Goal: Information Seeking & Learning: Understand process/instructions

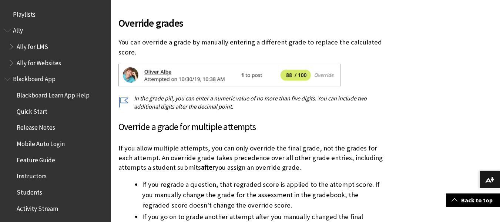
scroll to position [1331, 0]
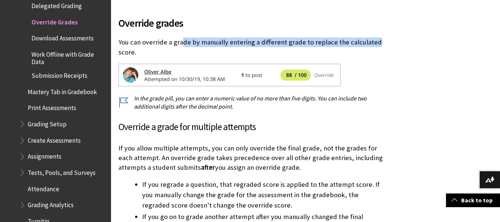
drag, startPoint x: 192, startPoint y: 41, endPoint x: 391, endPoint y: 41, distance: 198.4
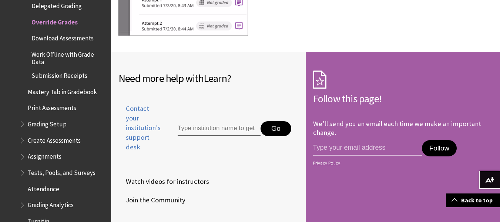
scroll to position [1333, 0]
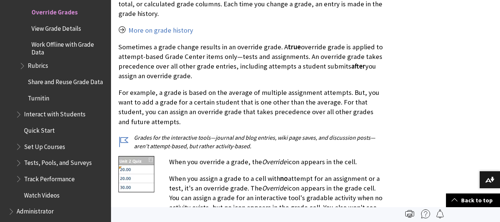
scroll to position [296, 0]
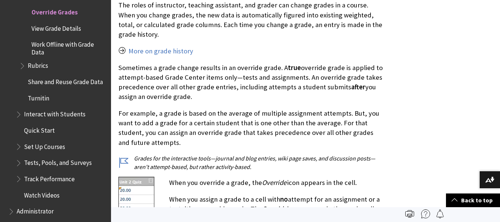
drag, startPoint x: 207, startPoint y: 180, endPoint x: 355, endPoint y: 175, distance: 148.1
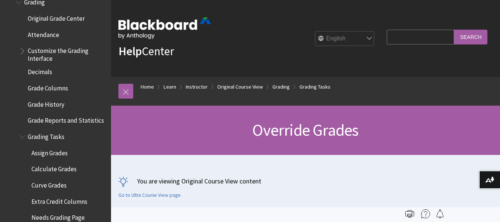
scroll to position [1023, 0]
click at [241, 87] on link "Original Course View" at bounding box center [240, 86] width 46 height 9
click at [207, 86] on link "Instructor" at bounding box center [197, 86] width 22 height 9
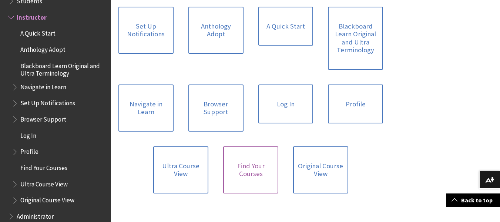
scroll to position [518, 0]
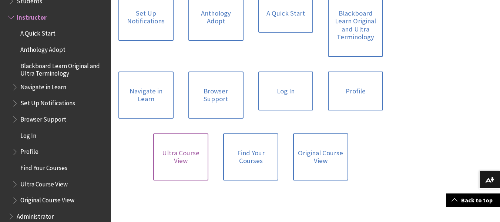
click at [171, 154] on link "Ultra Course View" at bounding box center [180, 156] width 55 height 47
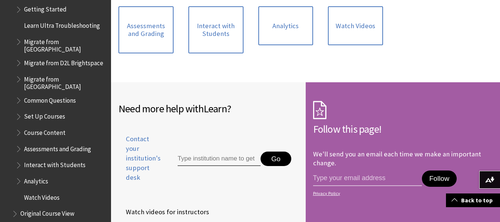
scroll to position [933, 0]
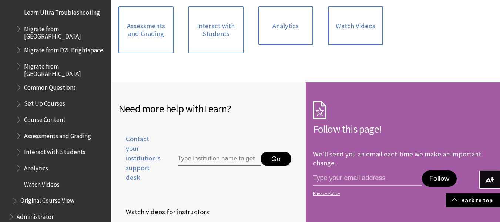
click at [49, 130] on span "Assessments and Grading" at bounding box center [57, 135] width 67 height 10
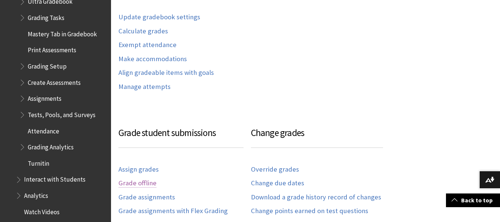
scroll to position [629, 0]
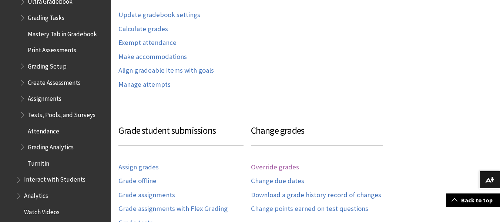
click at [266, 163] on link "Override grades" at bounding box center [275, 167] width 48 height 9
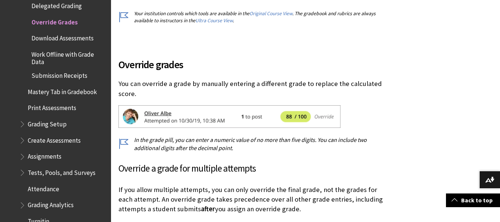
scroll to position [222, 0]
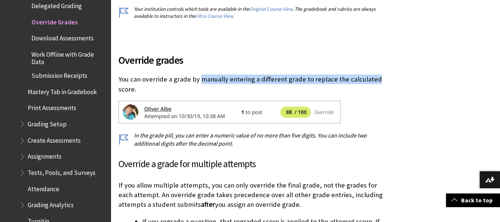
drag, startPoint x: 203, startPoint y: 71, endPoint x: 411, endPoint y: 74, distance: 207.7
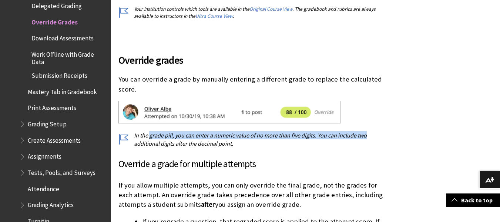
drag, startPoint x: 215, startPoint y: 133, endPoint x: 382, endPoint y: 135, distance: 167.3
click at [382, 135] on p "In the grade pill, you can enter a numeric value of no more than five digits. Y…" at bounding box center [250, 139] width 265 height 17
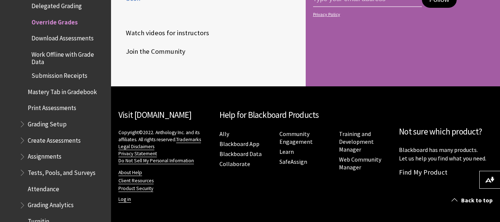
scroll to position [1481, 0]
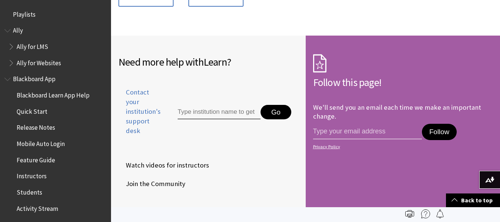
scroll to position [896, 0]
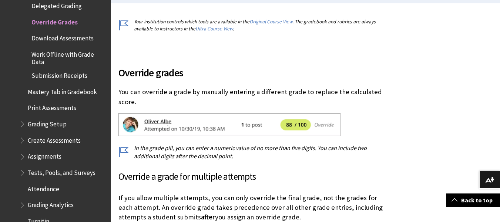
scroll to position [222, 0]
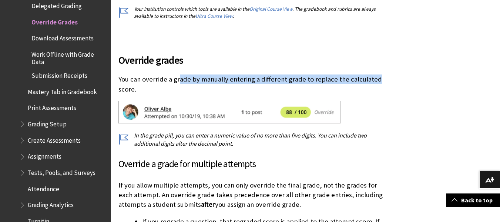
drag, startPoint x: 178, startPoint y: 79, endPoint x: 384, endPoint y: 80, distance: 206.6
click at [230, 78] on p "You can override a grade by manually entering a different grade to replace the …" at bounding box center [250, 83] width 265 height 19
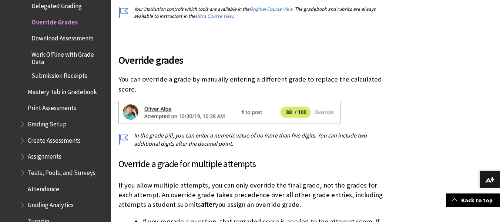
click at [217, 79] on p "You can override a grade by manually entering a different grade to replace the …" at bounding box center [250, 83] width 265 height 19
click at [192, 81] on p "You can override a grade by manually entering a different grade to replace the …" at bounding box center [250, 83] width 265 height 19
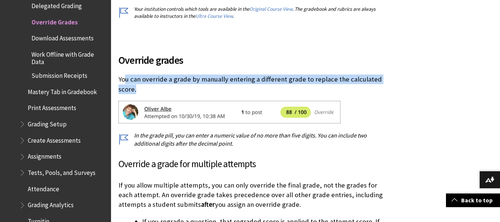
drag, startPoint x: 126, startPoint y: 78, endPoint x: 388, endPoint y: 92, distance: 262.5
click at [261, 82] on p "You can override a grade by manually entering a different grade to replace the …" at bounding box center [250, 83] width 265 height 19
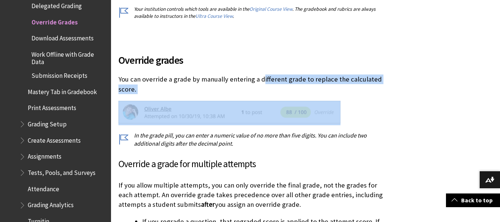
drag, startPoint x: 291, startPoint y: 81, endPoint x: 278, endPoint y: 106, distance: 27.5
click at [289, 111] on img at bounding box center [229, 112] width 222 height 23
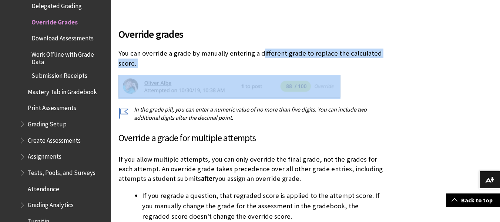
scroll to position [296, 0]
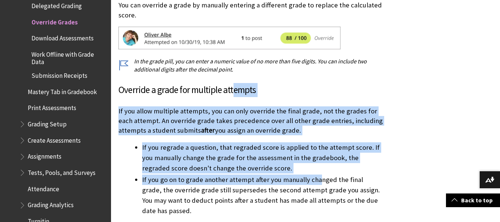
drag, startPoint x: 262, startPoint y: 94, endPoint x: 314, endPoint y: 176, distance: 96.8
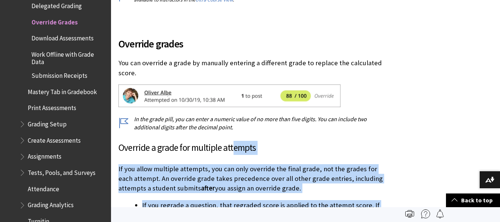
scroll to position [185, 0]
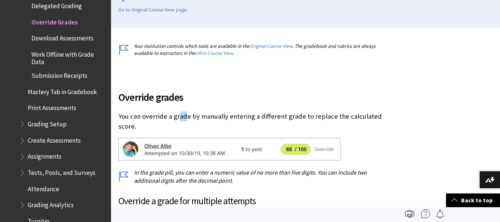
drag, startPoint x: 180, startPoint y: 113, endPoint x: 184, endPoint y: 117, distance: 5.9
click at [184, 117] on p "You can override a grade by manually entering a different grade to replace the …" at bounding box center [250, 120] width 265 height 19
click at [141, 149] on img at bounding box center [229, 149] width 222 height 23
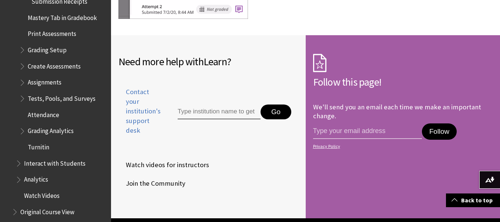
scroll to position [1370, 0]
